Goal: Information Seeking & Learning: Understand process/instructions

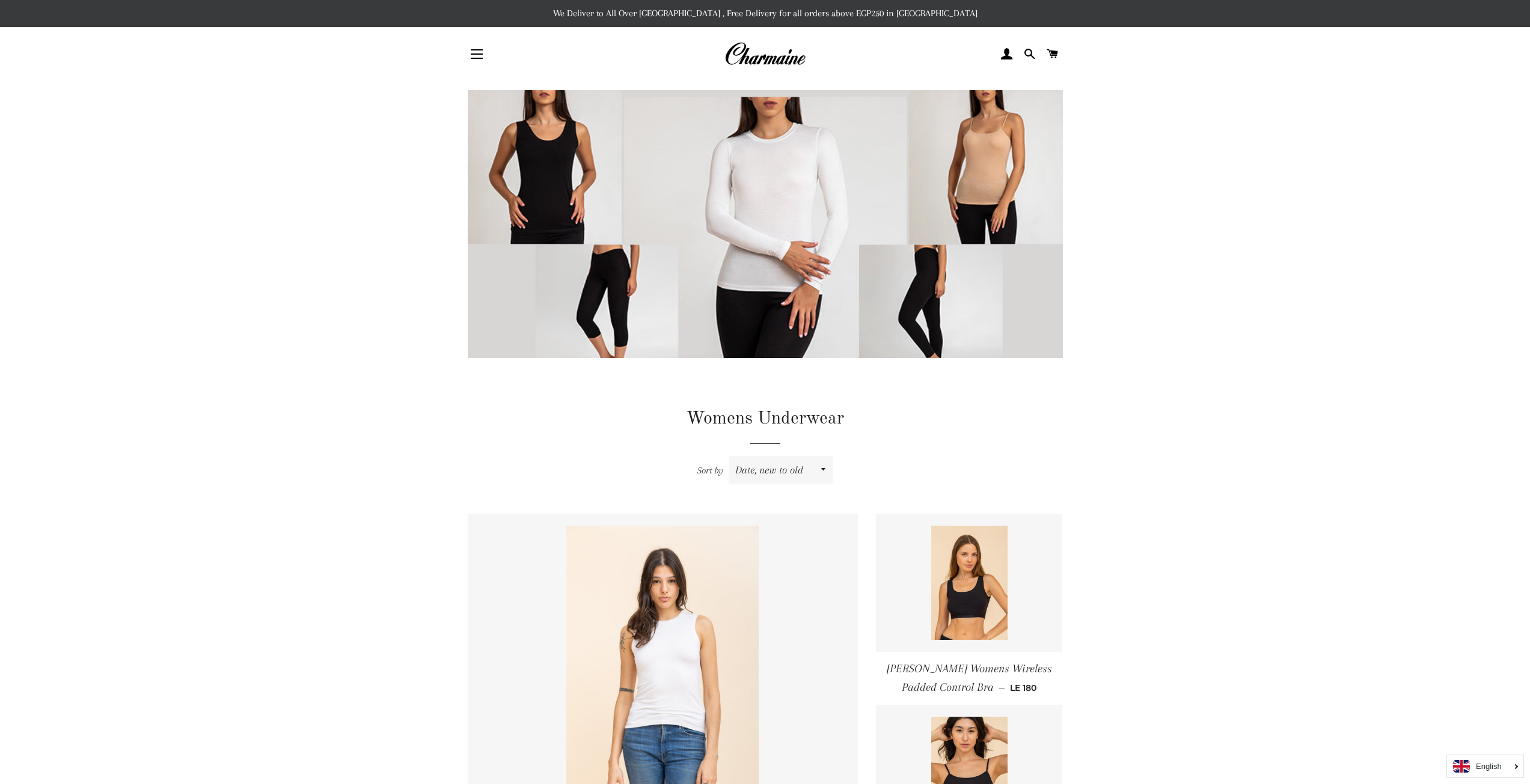
click at [454, 52] on div "Site navigation Home NEW Spring/Summer '25" at bounding box center [765, 54] width 631 height 36
click at [480, 54] on span "button" at bounding box center [476, 55] width 12 height 1
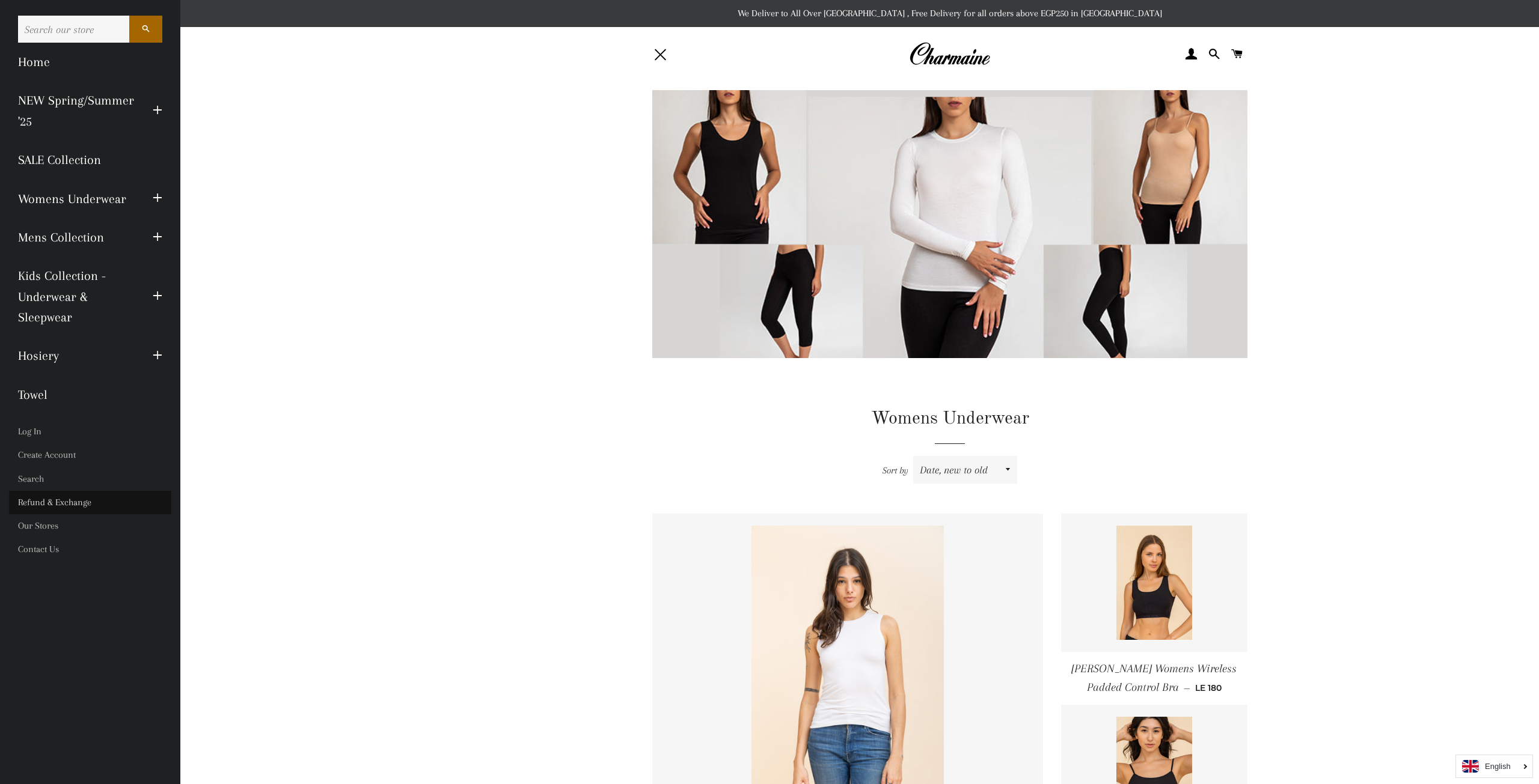
click at [52, 500] on link "Refund & Exchange" at bounding box center [90, 502] width 162 height 23
click at [145, 204] on button "Expand submenu Womens Underwear Collapse submenu Womens Underwear" at bounding box center [157, 198] width 28 height 33
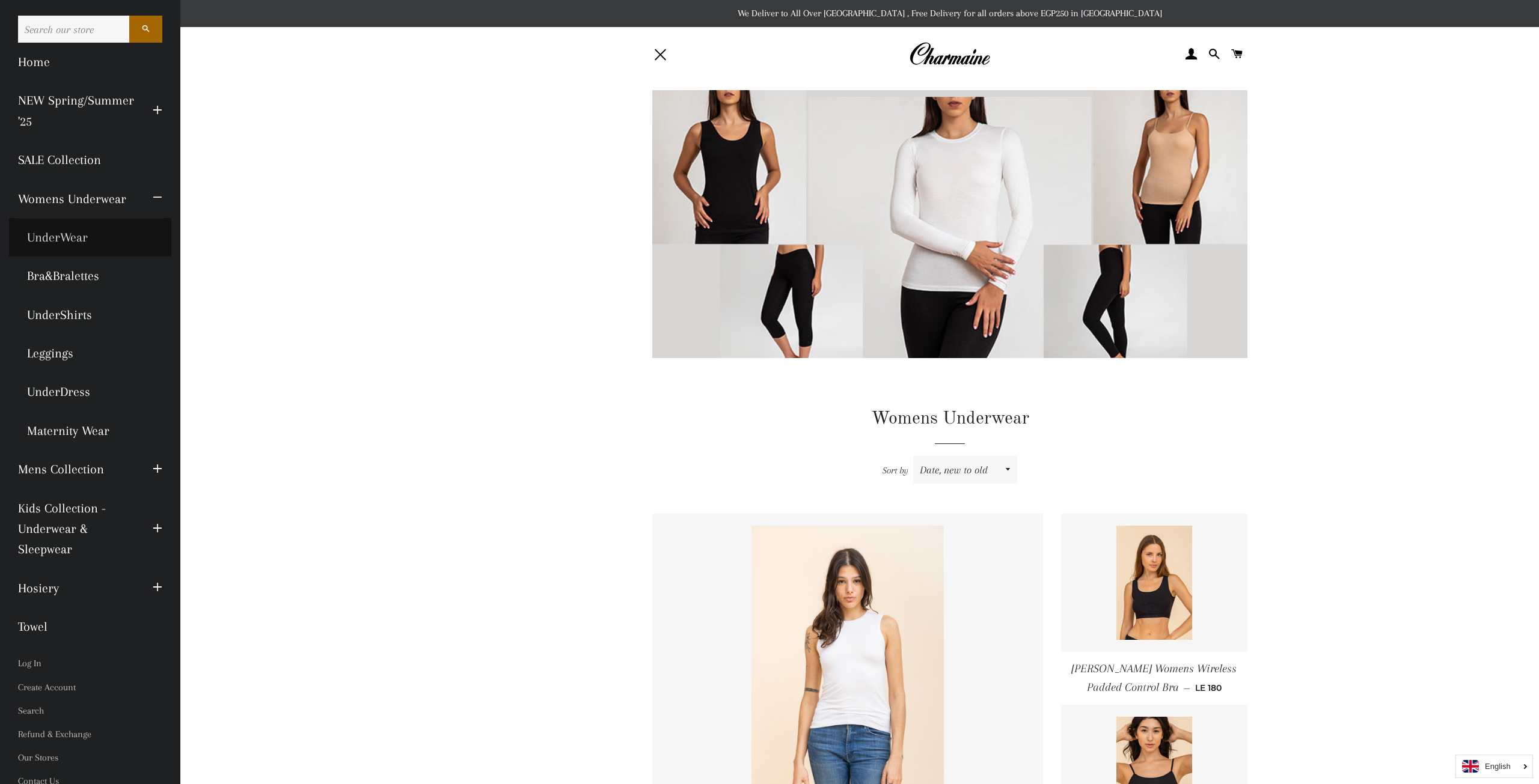
click at [64, 243] on link "UnderWear" at bounding box center [90, 237] width 162 height 38
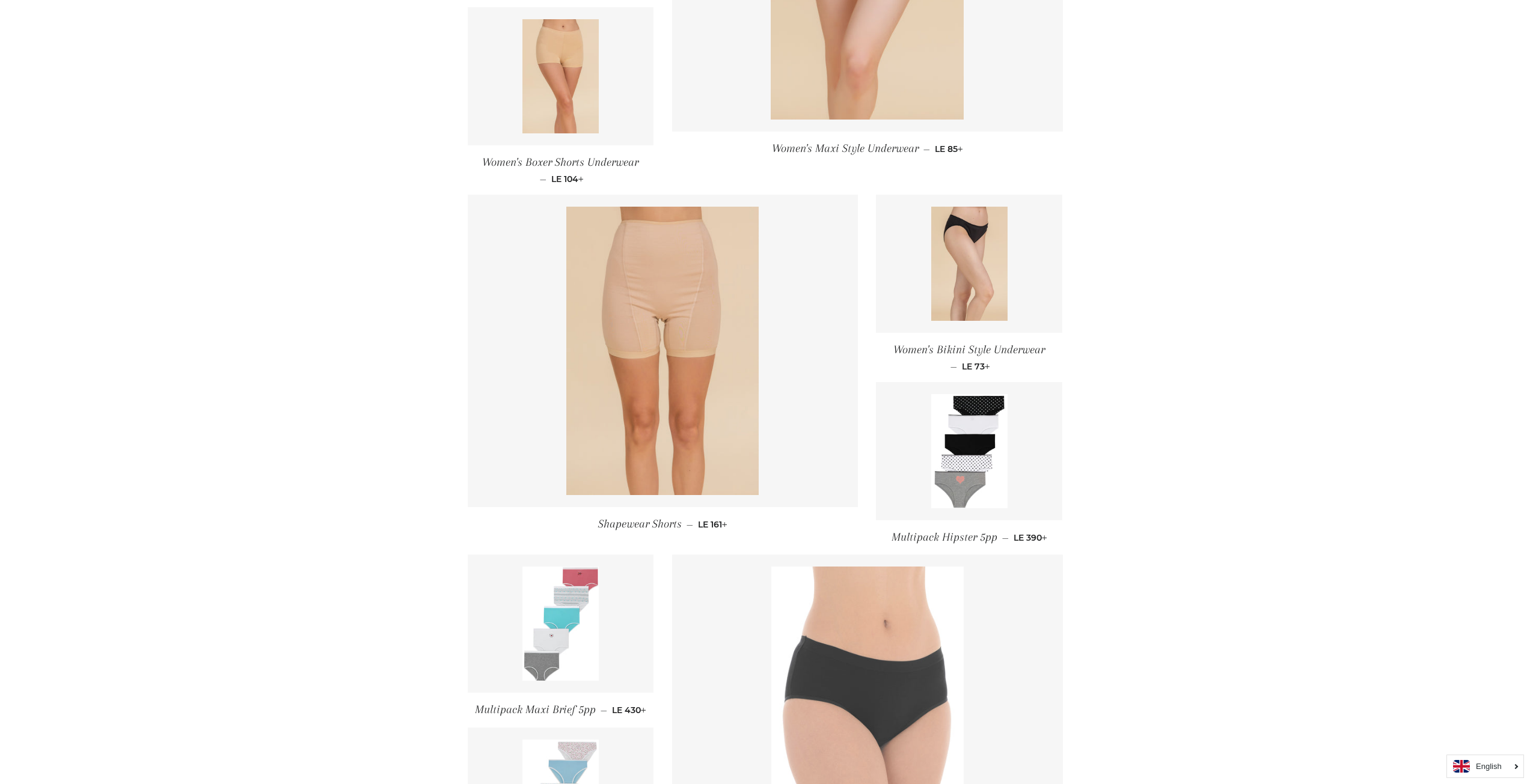
scroll to position [961, 0]
